Goal: Transaction & Acquisition: Purchase product/service

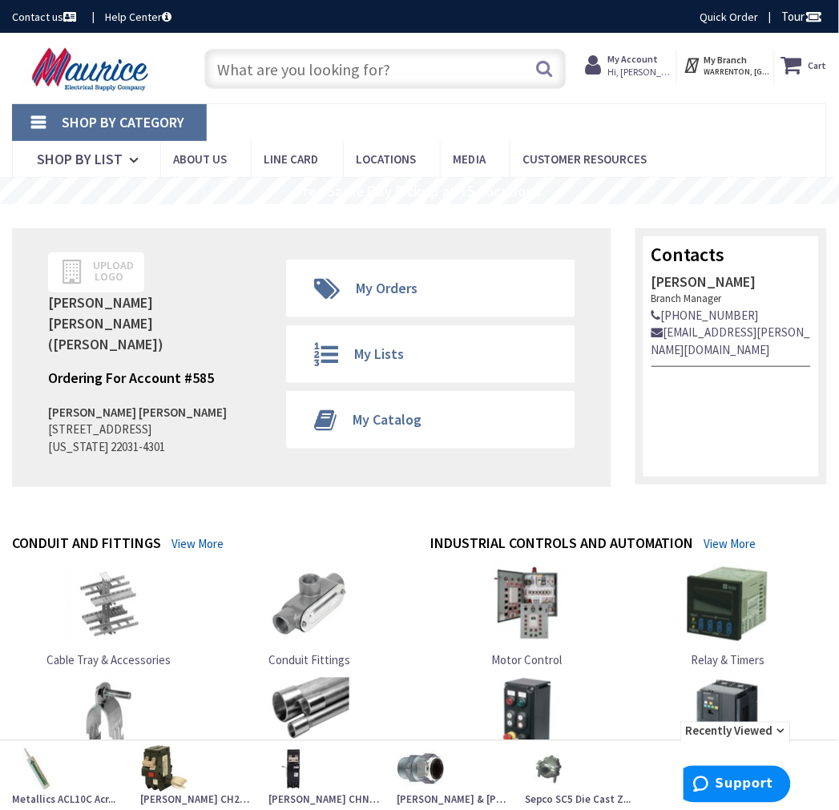
click at [287, 66] on input "text" at bounding box center [385, 69] width 362 height 40
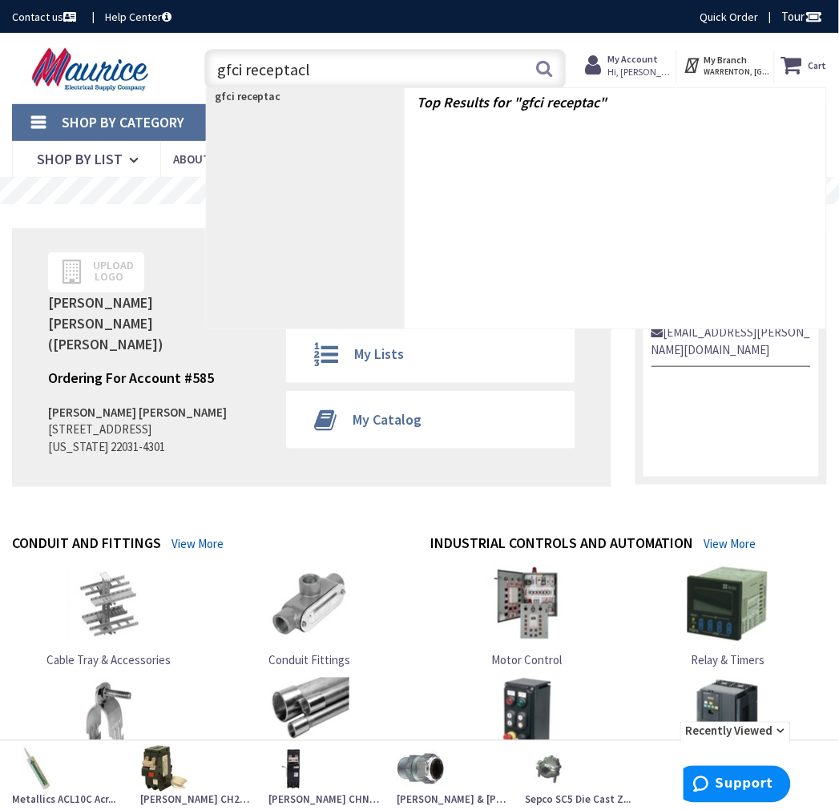
type input "gfci receptacle"
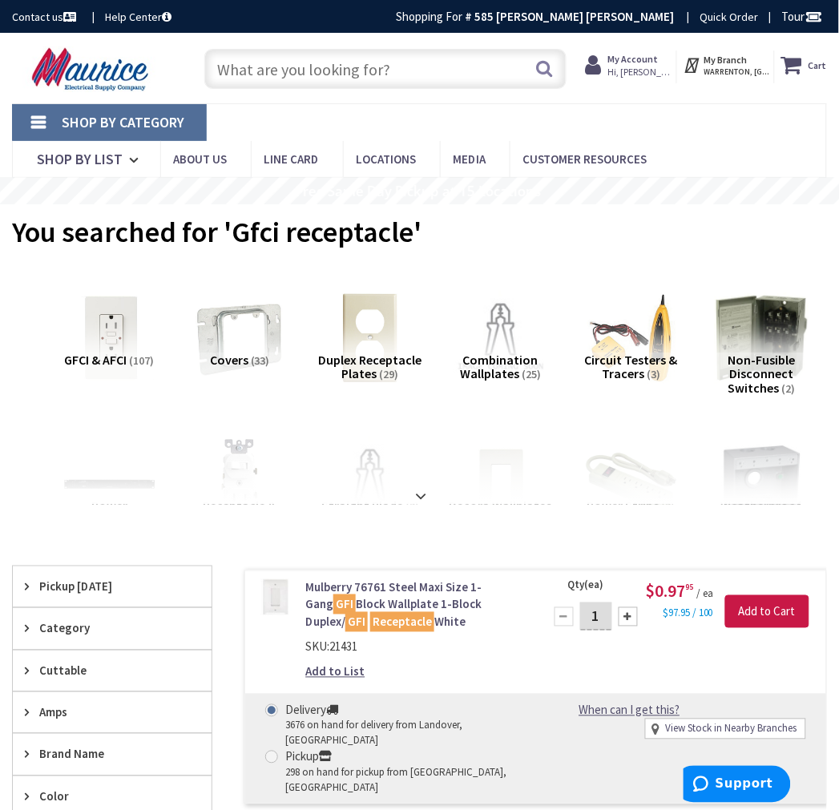
click at [107, 338] on img at bounding box center [110, 338] width 104 height 104
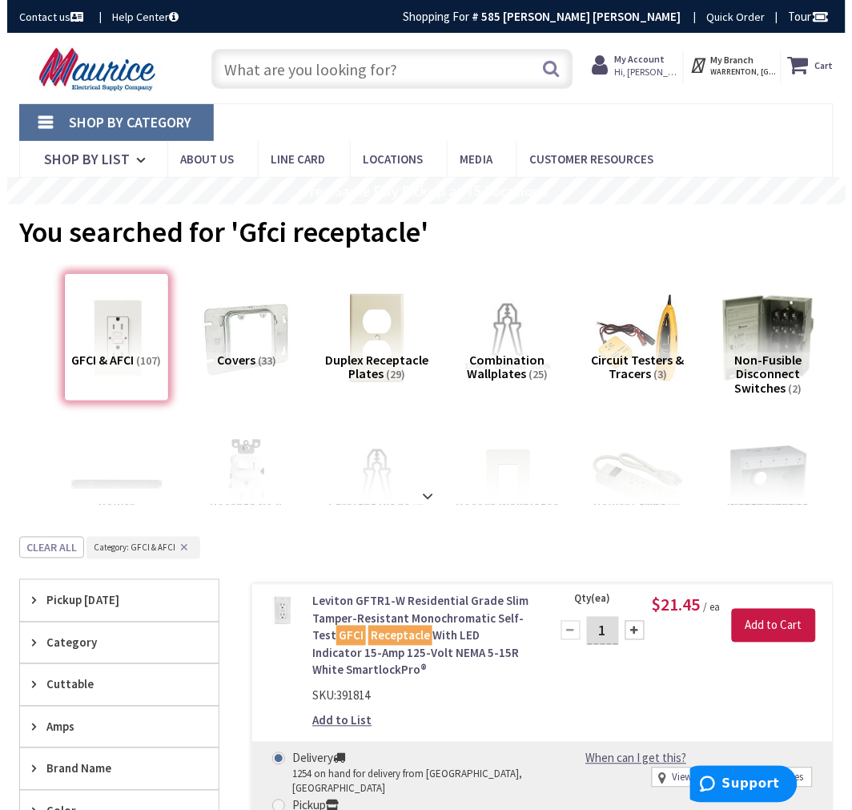
scroll to position [537, 0]
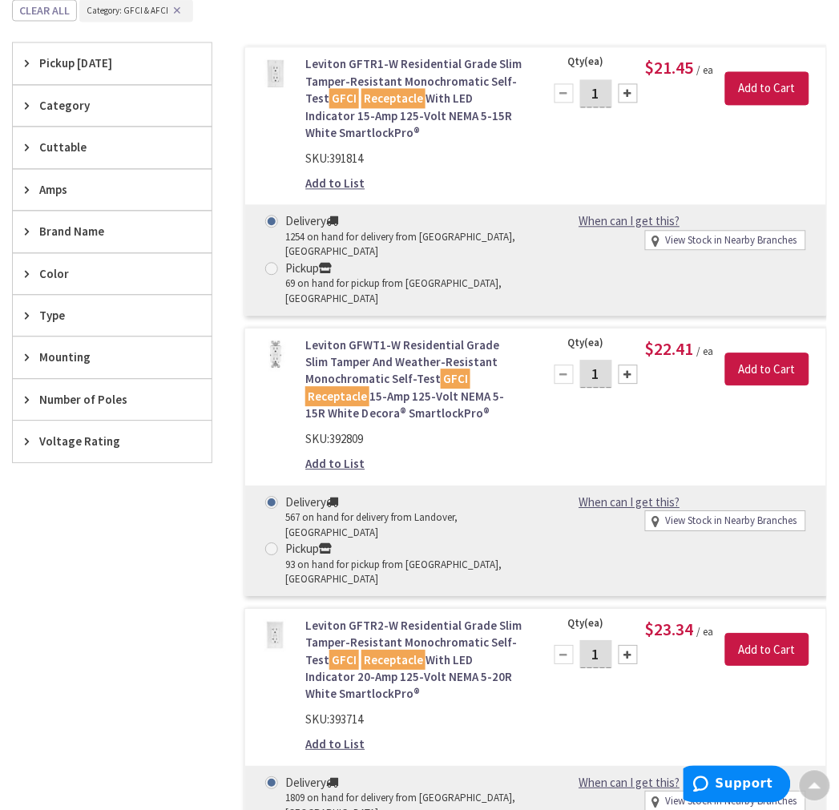
click at [272, 263] on span at bounding box center [271, 269] width 13 height 13
click at [272, 264] on input "Pickup 69 on hand for pickup from Warrenton, VA" at bounding box center [274, 269] width 10 height 10
radio input "true"
click at [741, 91] on input "Add to Cart" at bounding box center [767, 89] width 84 height 34
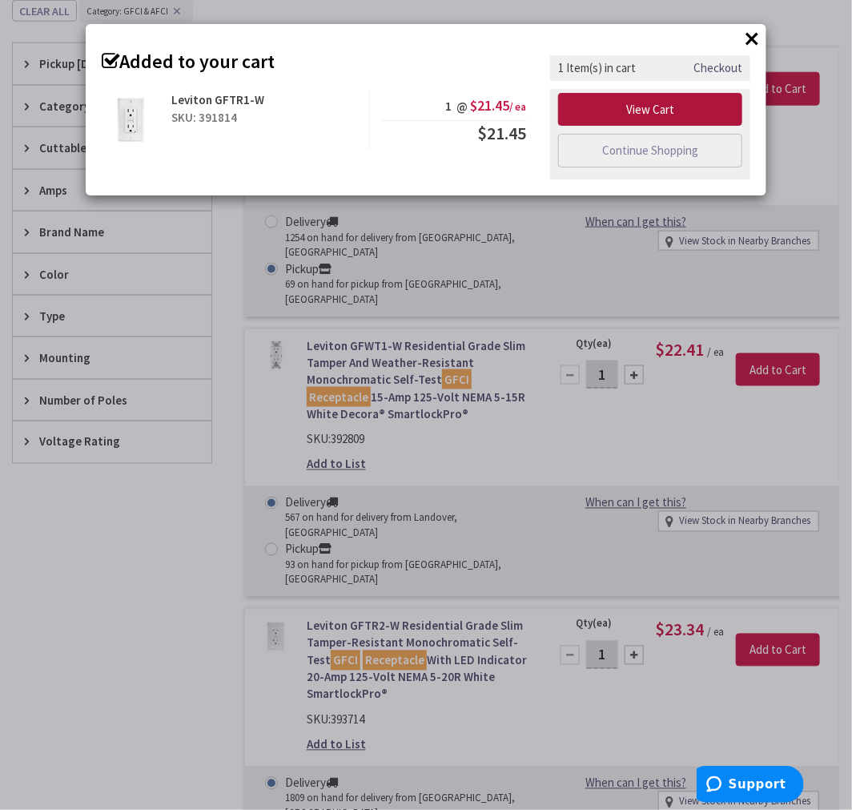
click at [657, 108] on link "View Cart" at bounding box center [650, 110] width 184 height 34
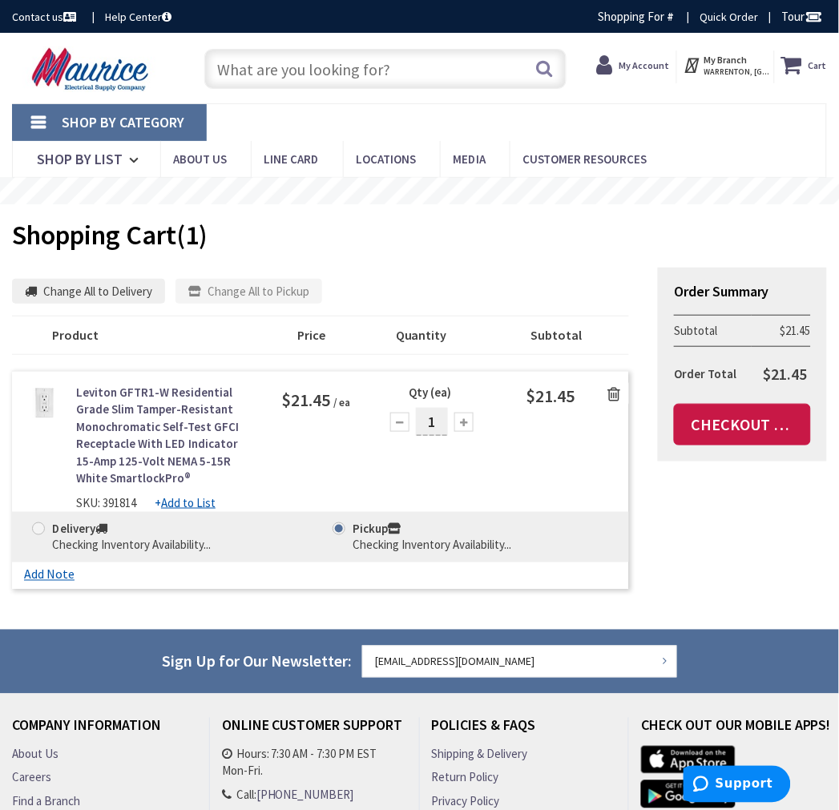
click at [148, 433] on link "Leviton GFTR1-W Residential Grade Slim Tamper-Resistant Monochromatic Self-Test…" at bounding box center [166, 435] width 181 height 103
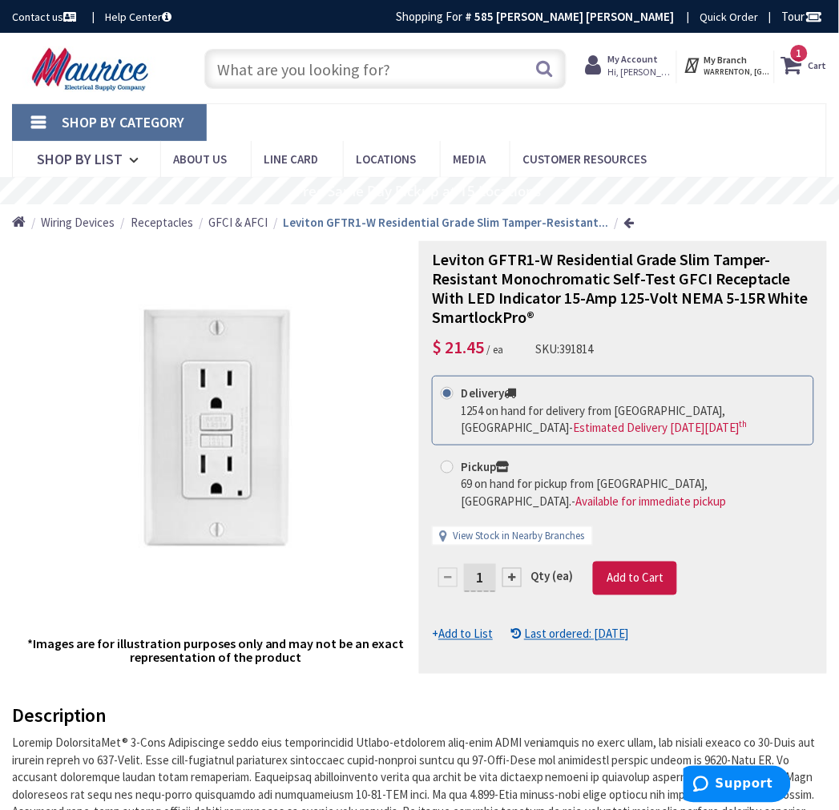
click at [799, 69] on icon at bounding box center [794, 64] width 27 height 29
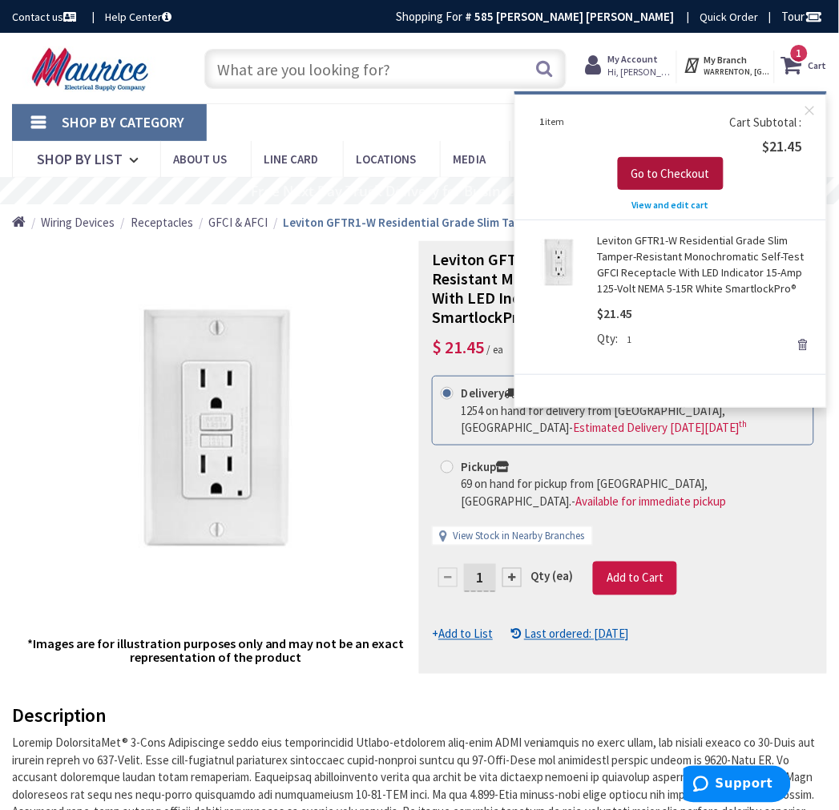
click at [684, 172] on span "Go to Checkout" at bounding box center [670, 173] width 79 height 15
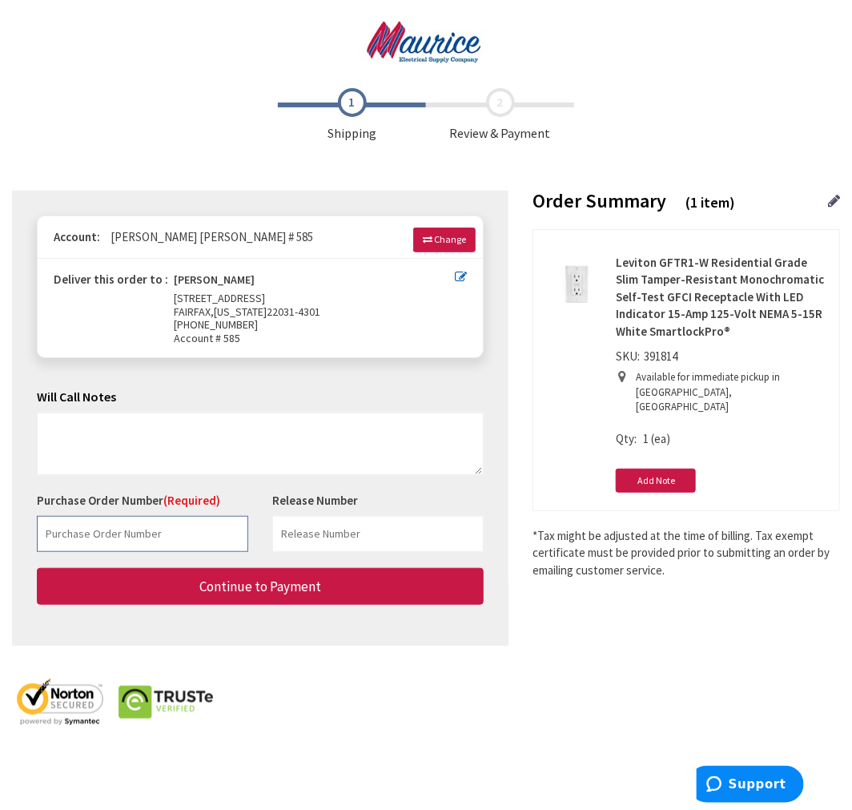
click at [109, 542] on input "text" at bounding box center [142, 534] width 211 height 36
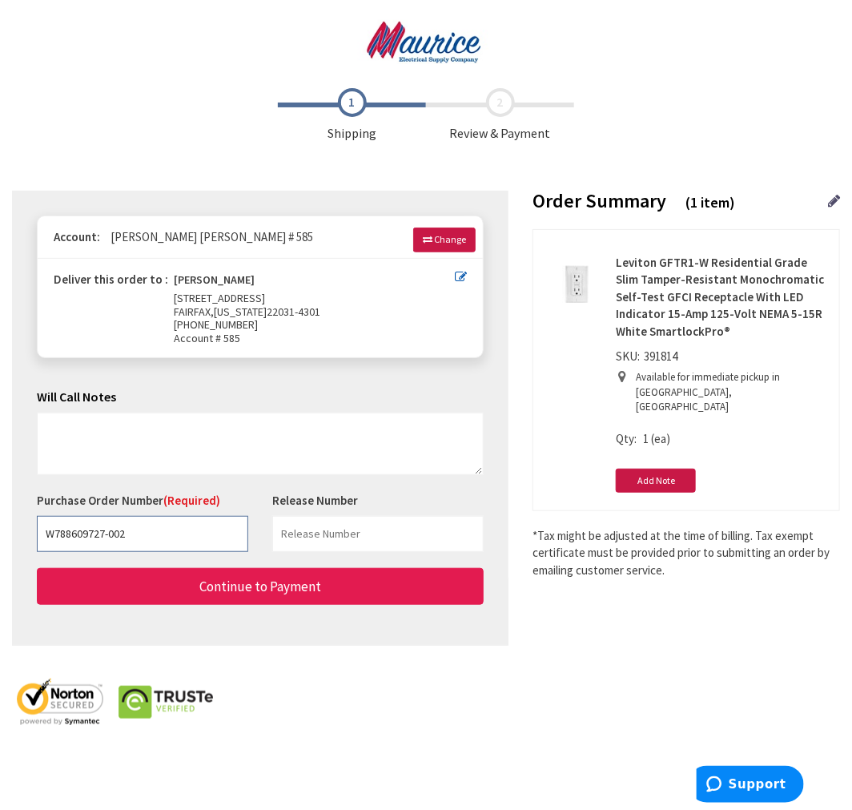
type input "W788609727-002"
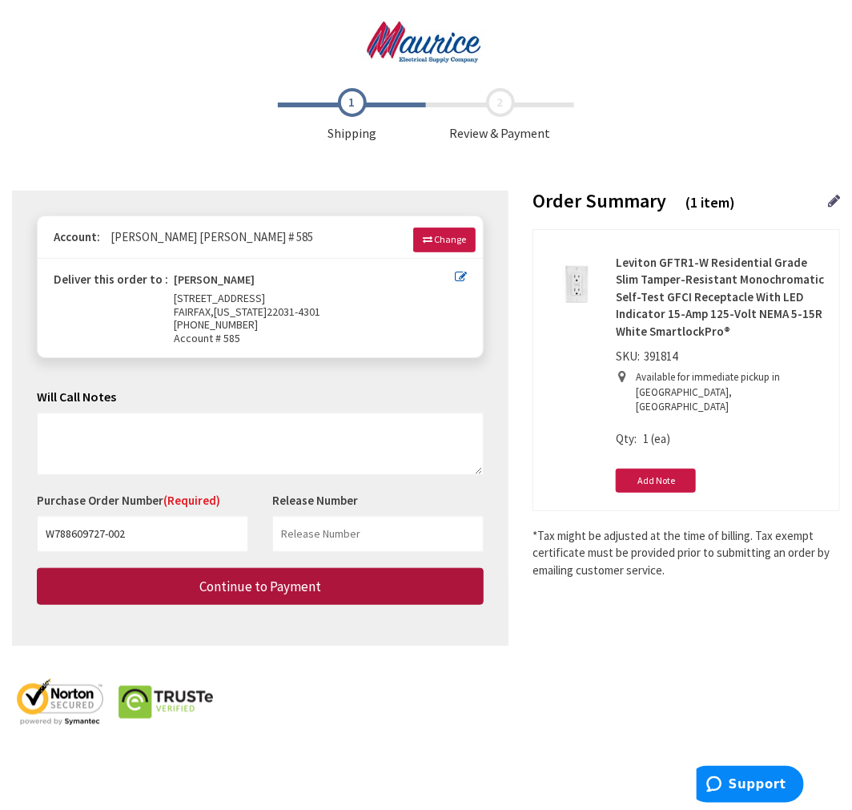
click at [305, 587] on span "Continue to Payment" at bounding box center [260, 587] width 122 height 18
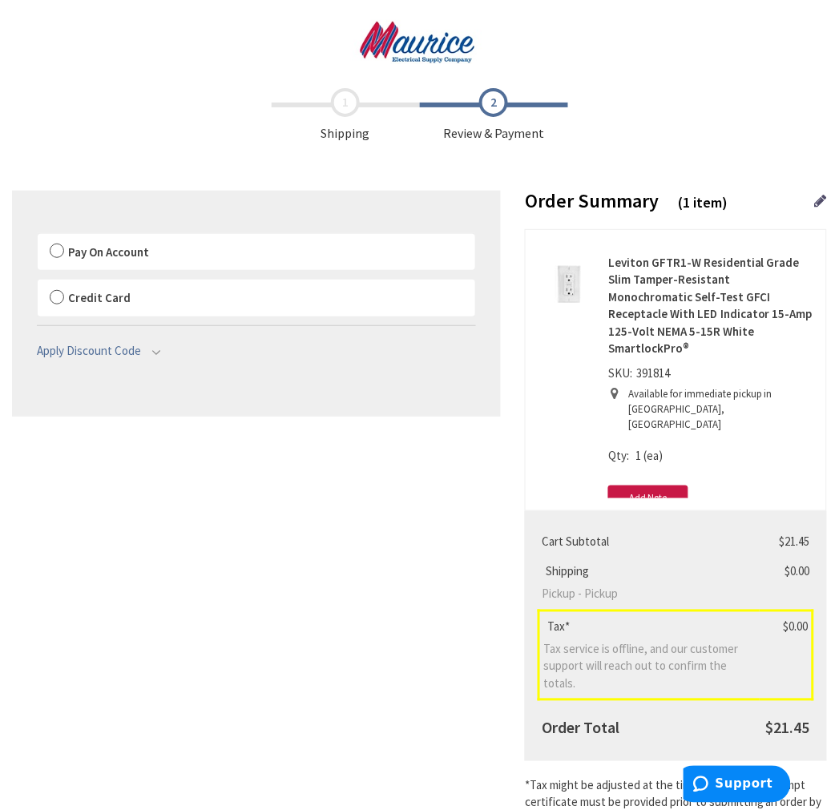
click at [102, 257] on span "Pay On Account" at bounding box center [108, 251] width 81 height 15
click at [38, 237] on input "Pay On Account" at bounding box center [38, 237] width 0 height 0
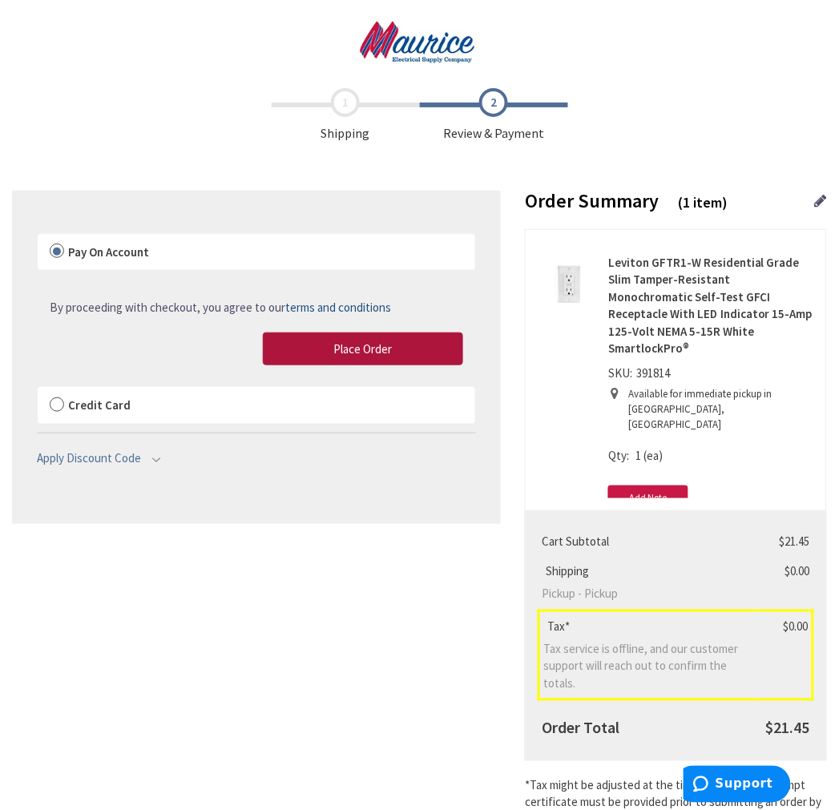
click at [366, 340] on button "Place Order" at bounding box center [363, 349] width 200 height 34
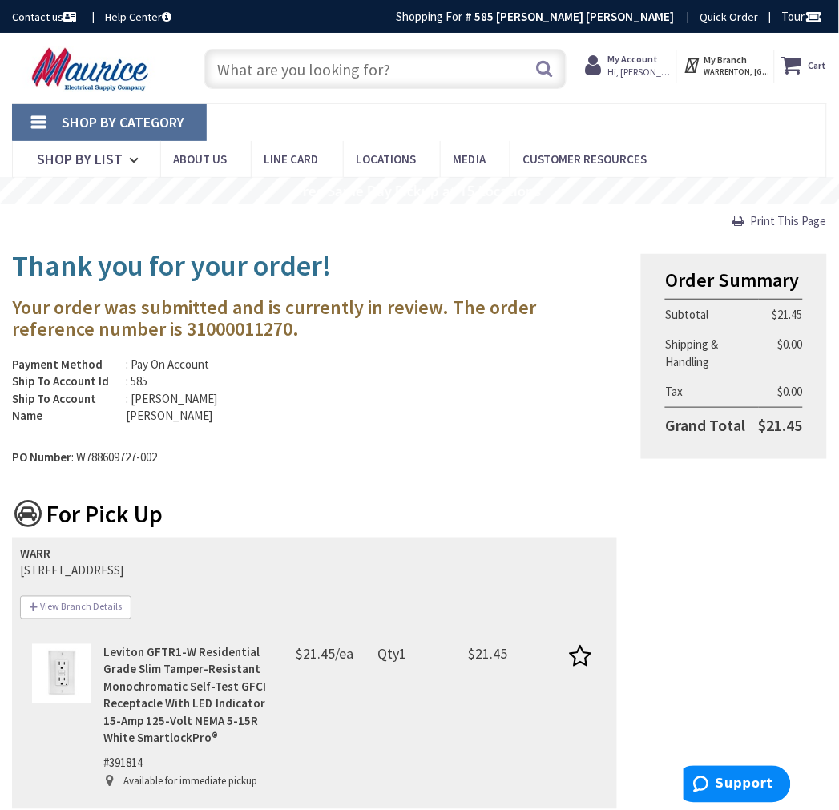
click at [783, 224] on span "Print This Page" at bounding box center [789, 220] width 76 height 15
click at [181, 334] on h3 "Your order was submitted and is currently in review. The order reference number…" at bounding box center [314, 318] width 605 height 42
click at [179, 334] on h3 "Your order was submitted and is currently in review. The order reference number…" at bounding box center [314, 318] width 605 height 42
copy h3 "31000011270"
